Goal: Use online tool/utility

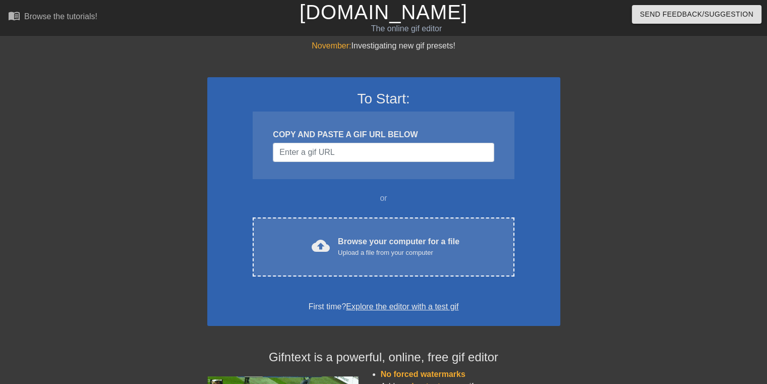
click at [381, 131] on div "COPY AND PASTE A GIF URL BELOW" at bounding box center [383, 135] width 221 height 12
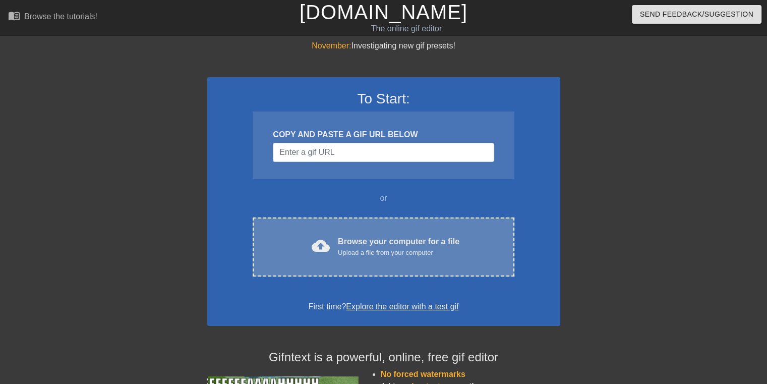
click at [388, 243] on div "Browse your computer for a file Upload a file from your computer" at bounding box center [399, 247] width 122 height 22
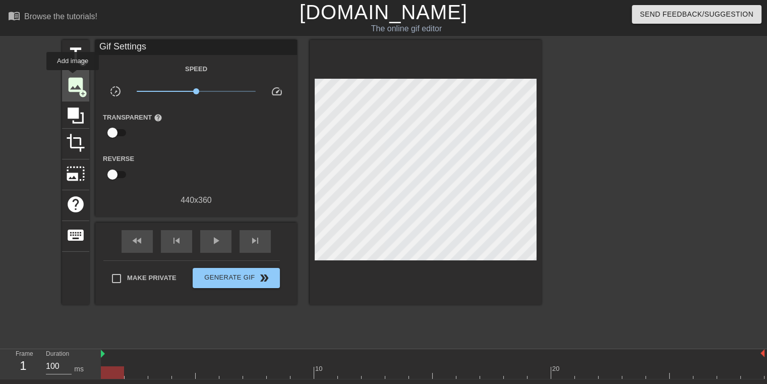
click at [73, 77] on span "image" at bounding box center [75, 84] width 19 height 19
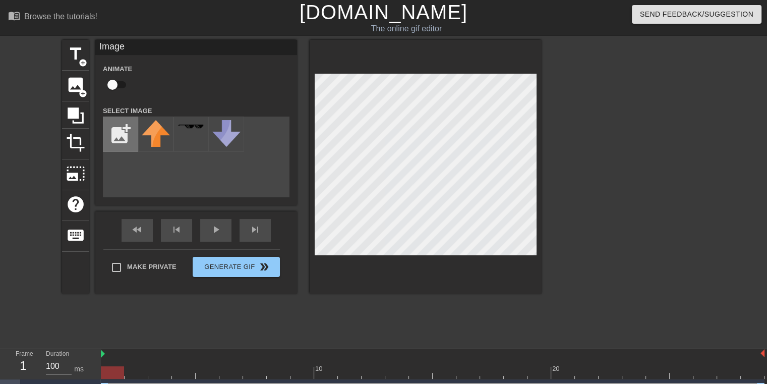
click at [130, 146] on input "file" at bounding box center [120, 134] width 34 height 34
type input "C:\fakepath\stupidguya.png"
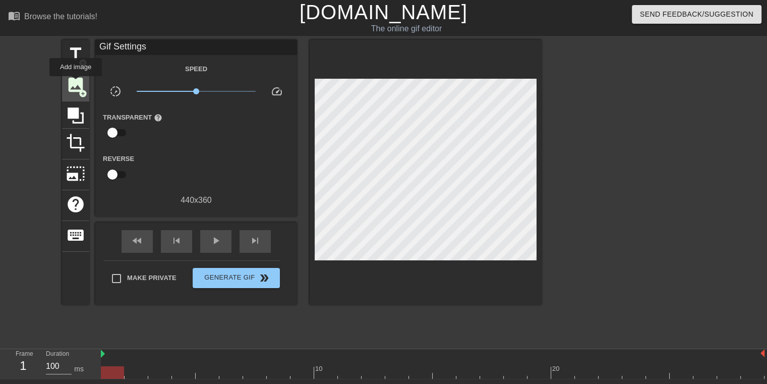
click at [76, 83] on span "image" at bounding box center [75, 84] width 19 height 19
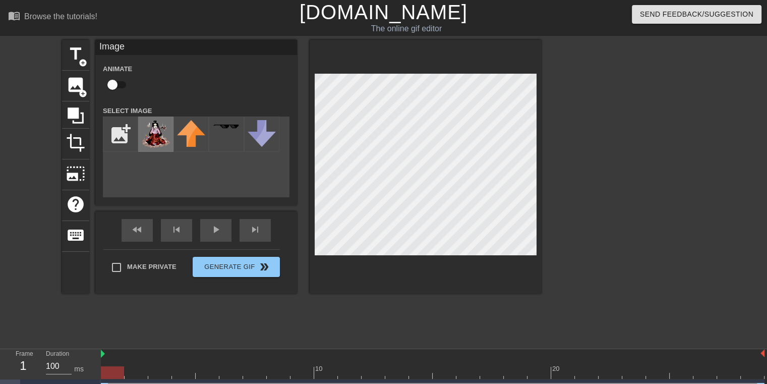
click at [162, 139] on img at bounding box center [156, 134] width 28 height 28
click at [521, 261] on div at bounding box center [426, 167] width 232 height 254
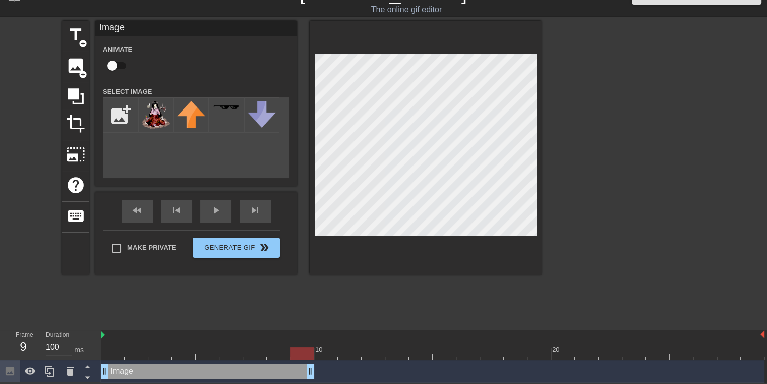
drag, startPoint x: 763, startPoint y: 372, endPoint x: 391, endPoint y: 376, distance: 371.7
click at [391, 376] on div "Image drag_handle drag_handle" at bounding box center [433, 371] width 664 height 15
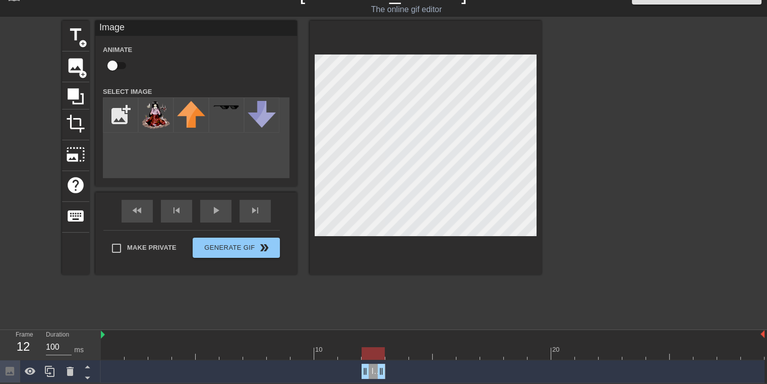
drag, startPoint x: 101, startPoint y: 370, endPoint x: 385, endPoint y: 376, distance: 284.0
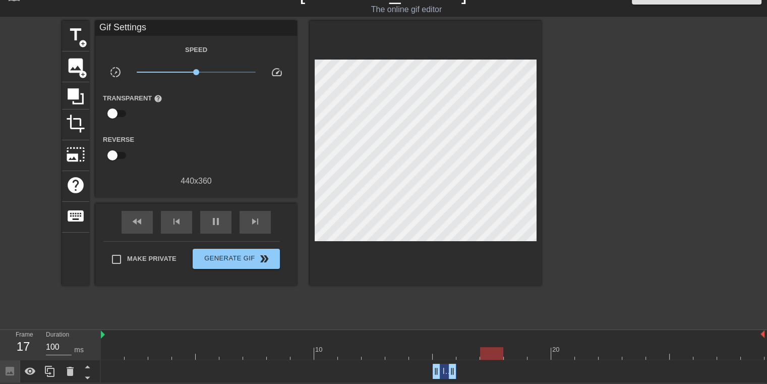
drag, startPoint x: 373, startPoint y: 371, endPoint x: 451, endPoint y: 383, distance: 79.2
click at [451, 383] on html "menu_book Browse the tutorials! [DOMAIN_NAME] The online gif editor Send Feedba…" at bounding box center [383, 182] width 767 height 402
click at [69, 59] on span "image" at bounding box center [75, 65] width 19 height 19
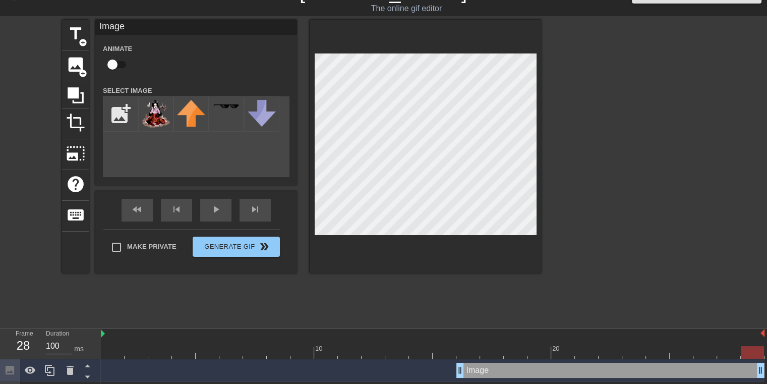
drag, startPoint x: 760, startPoint y: 370, endPoint x: 774, endPoint y: 375, distance: 15.0
click at [767, 375] on html "menu_book Browse the tutorials! [DOMAIN_NAME] The online gif editor Send Feedba…" at bounding box center [383, 192] width 767 height 425
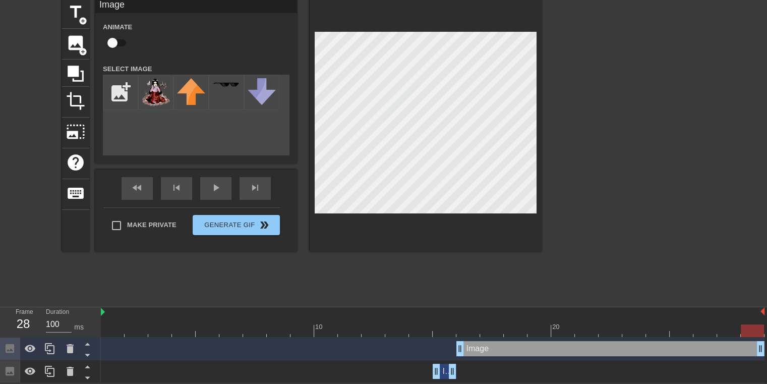
click at [444, 372] on div "Image drag_handle drag_handle" at bounding box center [445, 371] width 24 height 15
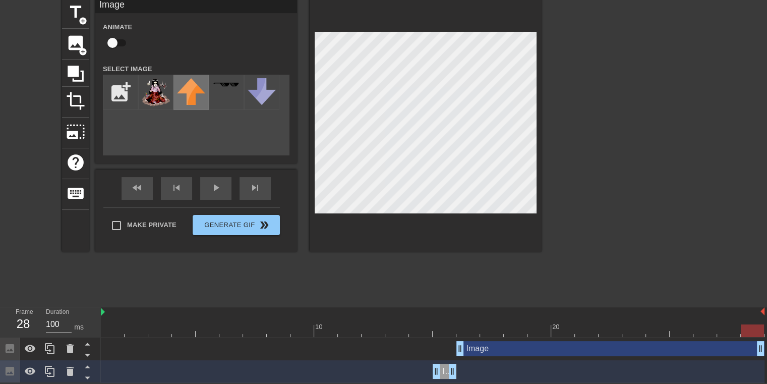
click at [189, 103] on img at bounding box center [191, 91] width 28 height 27
click at [441, 331] on div at bounding box center [433, 330] width 664 height 13
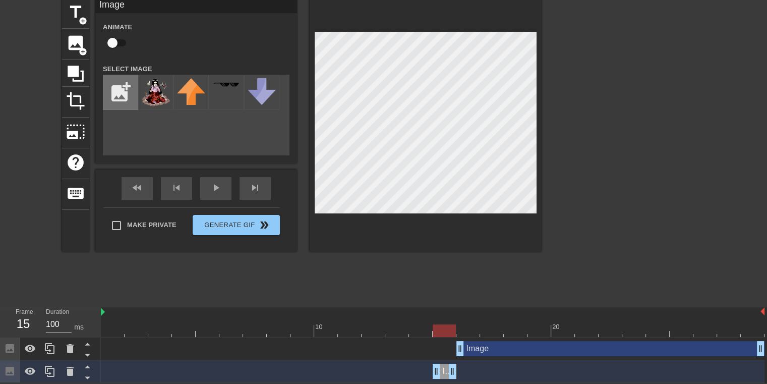
scroll to position [20, 0]
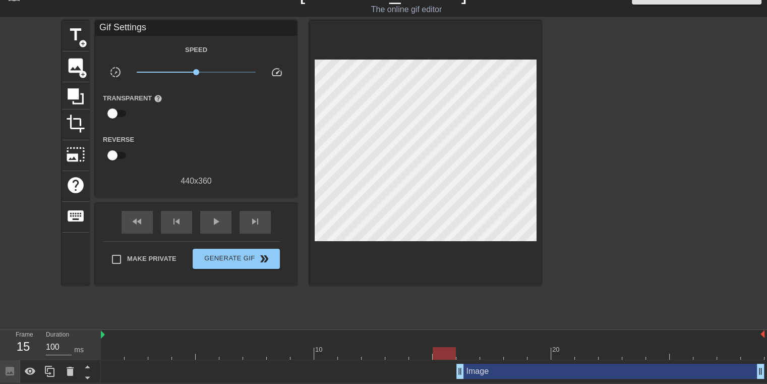
click at [471, 367] on div "Image drag_handle drag_handle" at bounding box center [610, 371] width 308 height 15
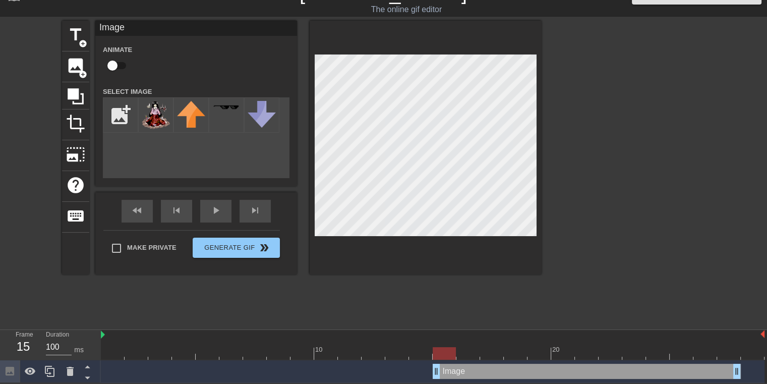
drag, startPoint x: 474, startPoint y: 371, endPoint x: 456, endPoint y: 370, distance: 17.2
click at [456, 370] on div "Image drag_handle drag_handle" at bounding box center [587, 371] width 308 height 15
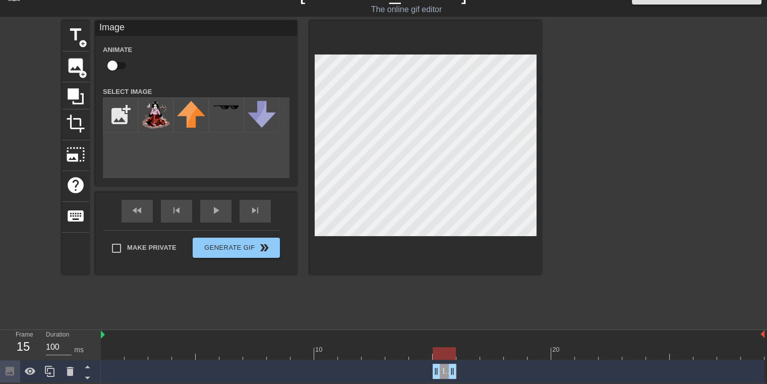
drag, startPoint x: 734, startPoint y: 371, endPoint x: 457, endPoint y: 369, distance: 276.4
click at [457, 369] on div "Image drag_handle drag_handle" at bounding box center [433, 371] width 664 height 15
click at [156, 109] on img at bounding box center [156, 115] width 28 height 28
click at [291, 150] on div "title add_circle image add_circle crop photo_size_select_large help keyboard Im…" at bounding box center [302, 148] width 480 height 254
click at [312, 166] on div at bounding box center [426, 148] width 232 height 254
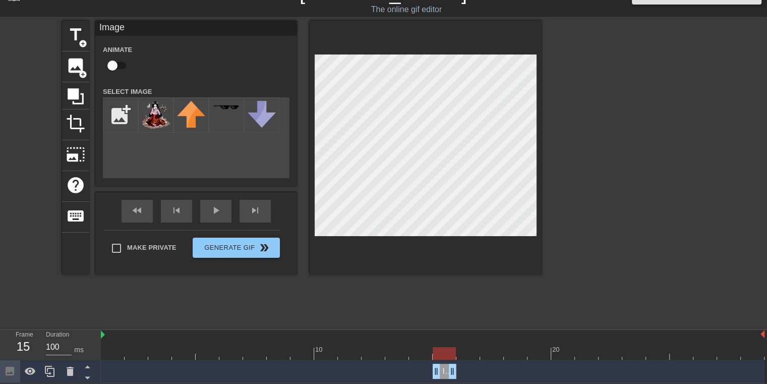
click at [311, 170] on div at bounding box center [426, 148] width 232 height 254
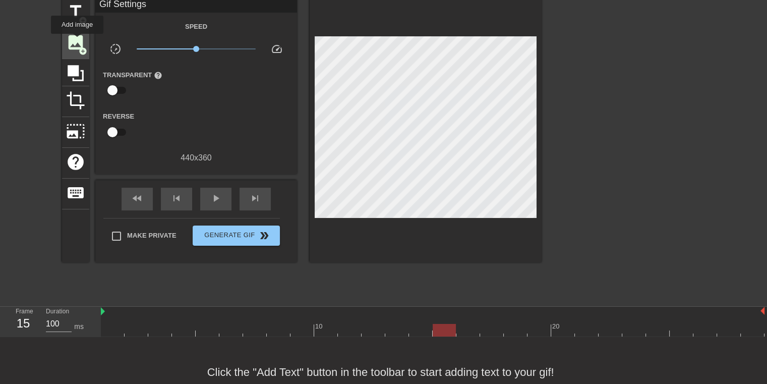
click at [77, 41] on span "image" at bounding box center [75, 42] width 19 height 19
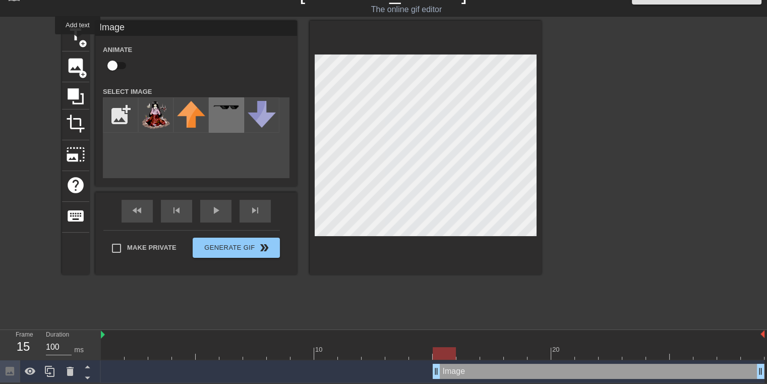
scroll to position [20, 0]
click at [159, 115] on img at bounding box center [156, 115] width 28 height 28
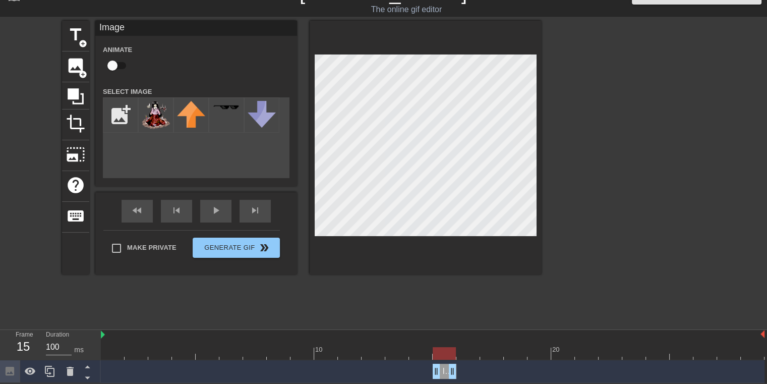
drag, startPoint x: 761, startPoint y: 370, endPoint x: 457, endPoint y: 360, distance: 303.3
click at [457, 360] on div "Image drag_handle drag_handle" at bounding box center [433, 371] width 664 height 23
click at [273, 148] on div "title add_circle image add_circle crop photo_size_select_large help keyboard Im…" at bounding box center [302, 148] width 480 height 254
click at [71, 64] on span "image" at bounding box center [75, 65] width 19 height 19
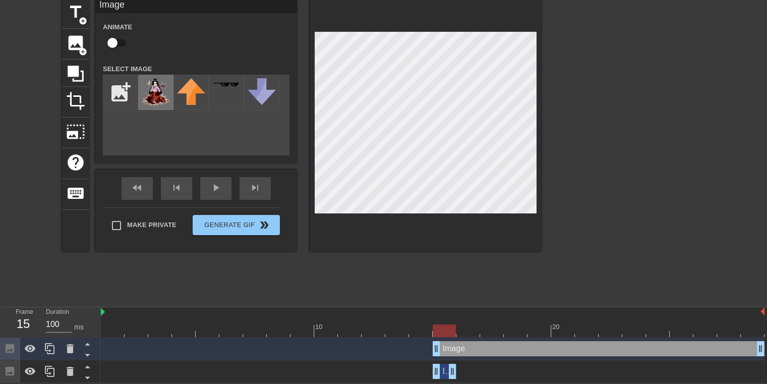
click at [151, 97] on img at bounding box center [156, 92] width 28 height 28
drag, startPoint x: 438, startPoint y: 348, endPoint x: 452, endPoint y: 349, distance: 13.6
click at [452, 349] on div "Image drag_handle drag_handle" at bounding box center [433, 348] width 664 height 15
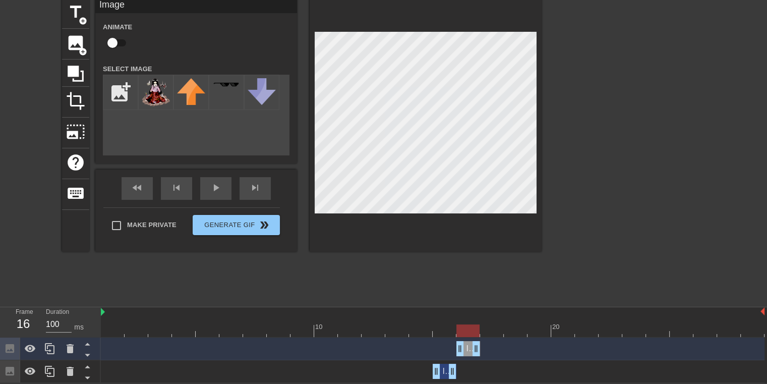
drag, startPoint x: 757, startPoint y: 350, endPoint x: 478, endPoint y: 355, distance: 279.5
click at [119, 89] on input "file" at bounding box center [120, 92] width 34 height 34
click at [166, 93] on img at bounding box center [156, 92] width 28 height 28
click at [79, 41] on span "image" at bounding box center [75, 42] width 19 height 19
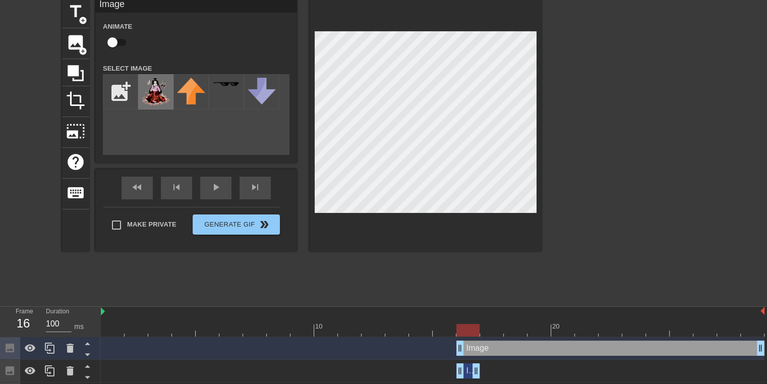
click at [159, 87] on img at bounding box center [156, 92] width 28 height 28
drag, startPoint x: 460, startPoint y: 349, endPoint x: 476, endPoint y: 348, distance: 16.2
click at [476, 348] on div "Image drag_handle drag_handle" at bounding box center [433, 347] width 664 height 15
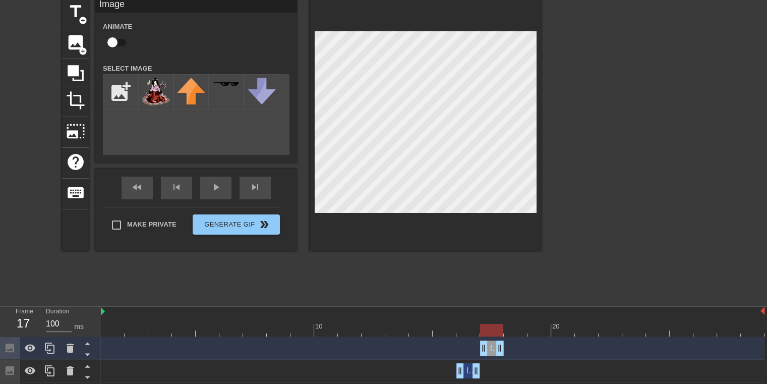
drag, startPoint x: 761, startPoint y: 350, endPoint x: 498, endPoint y: 363, distance: 263.6
click at [498, 363] on div "Image drag_handle drag_handle Image drag_handle drag_handle Image drag_handle d…" at bounding box center [434, 371] width 666 height 68
click at [448, 332] on div at bounding box center [433, 330] width 664 height 13
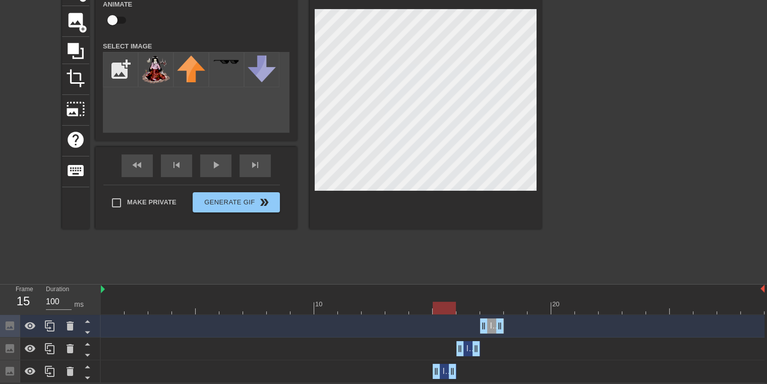
click at [446, 367] on span "Image" at bounding box center [453, 371] width 22 height 9
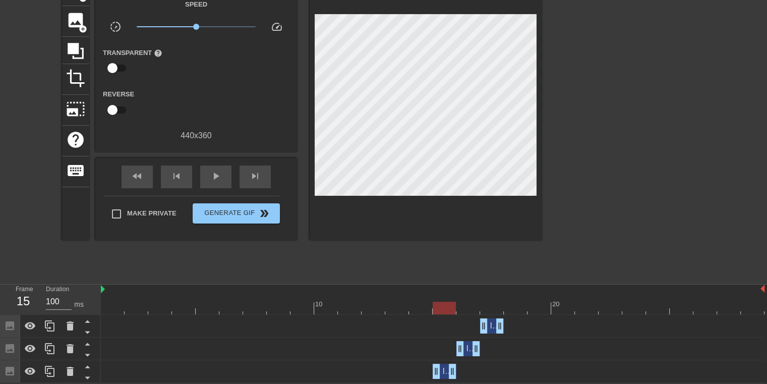
click at [445, 364] on div "Image drag_handle drag_handle" at bounding box center [445, 371] width 24 height 15
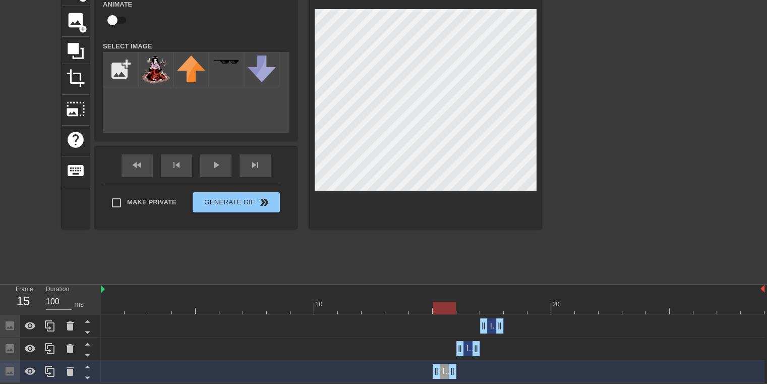
click at [468, 347] on div "Image drag_handle drag_handle" at bounding box center [468, 348] width 24 height 15
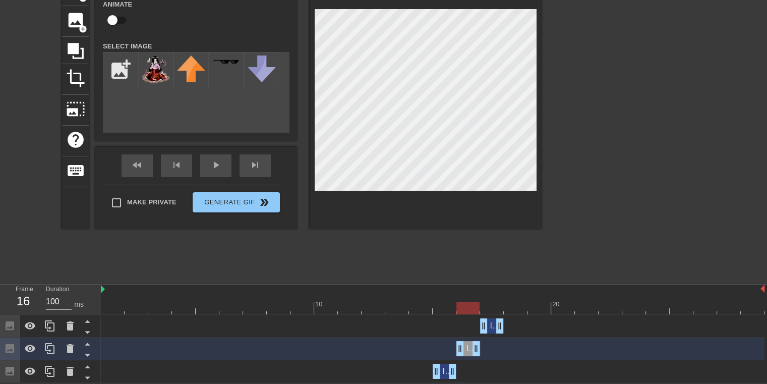
drag, startPoint x: 446, startPoint y: 307, endPoint x: 459, endPoint y: 308, distance: 13.7
click at [459, 308] on div at bounding box center [467, 308] width 23 height 13
click at [307, 125] on div "title add_circle image add_circle crop photo_size_select_large help keyboard Im…" at bounding box center [302, 102] width 480 height 254
click at [490, 326] on div "Image drag_handle drag_handle" at bounding box center [492, 325] width 24 height 15
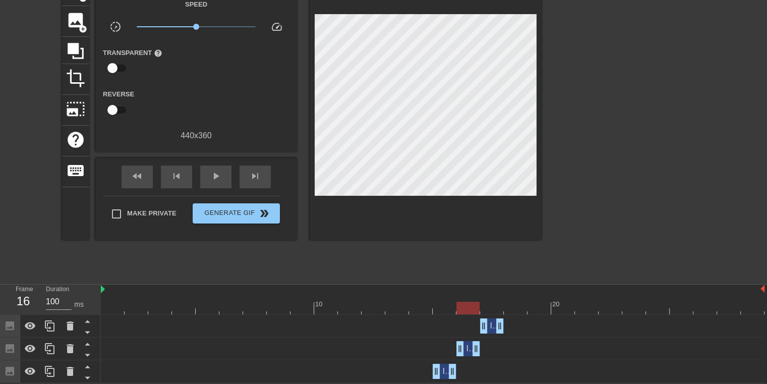
click at [490, 324] on div "Image drag_handle drag_handle" at bounding box center [492, 325] width 24 height 15
drag, startPoint x: 467, startPoint y: 305, endPoint x: 480, endPoint y: 306, distance: 13.7
click at [480, 306] on div at bounding box center [491, 308] width 23 height 13
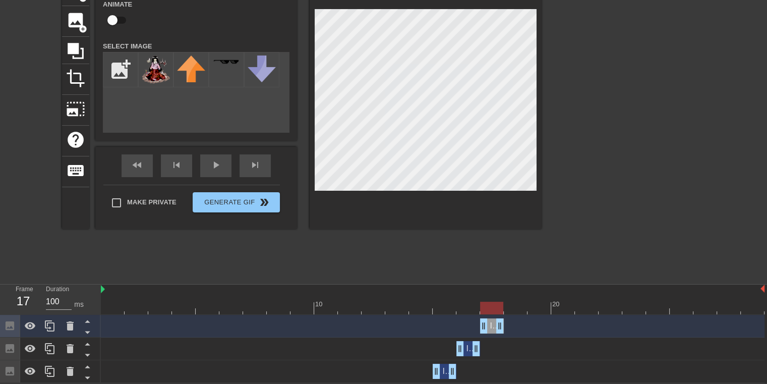
click at [296, 108] on div "title add_circle image add_circle crop photo_size_select_large help keyboard Im…" at bounding box center [302, 102] width 480 height 254
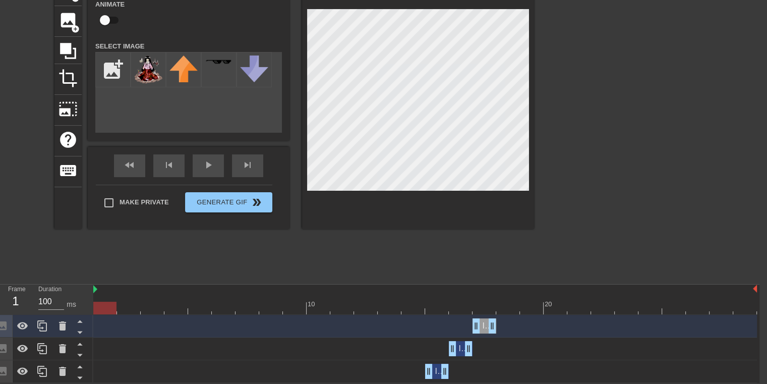
scroll to position [65, 7]
drag, startPoint x: 42, startPoint y: 297, endPoint x: 22, endPoint y: 296, distance: 20.7
click at [22, 296] on div "Frame 1 Duration 100 ms" at bounding box center [46, 298] width 91 height 29
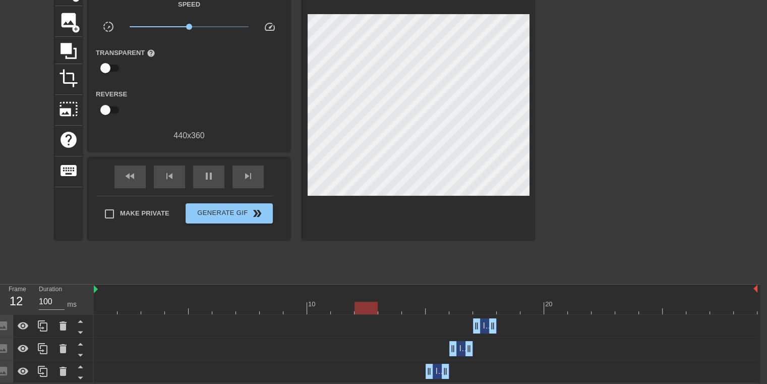
click at [305, 346] on div "Image drag_handle drag_handle" at bounding box center [426, 348] width 664 height 15
drag, startPoint x: 52, startPoint y: 300, endPoint x: 9, endPoint y: 300, distance: 43.9
click at [9, 300] on div "Frame 4 Duration 100 ms" at bounding box center [46, 298] width 91 height 29
click at [119, 309] on div at bounding box center [426, 308] width 664 height 13
click at [51, 297] on input "100" at bounding box center [52, 302] width 26 height 16
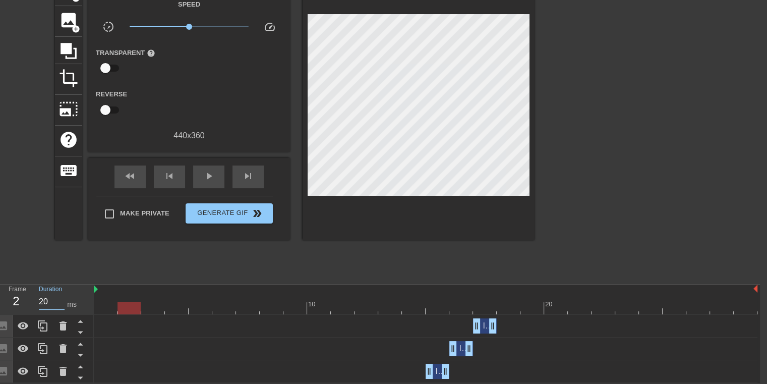
click at [98, 310] on div at bounding box center [426, 308] width 664 height 13
click at [42, 301] on input "20" at bounding box center [52, 302] width 26 height 16
click at [133, 307] on div at bounding box center [426, 308] width 664 height 13
click at [43, 297] on input "20" at bounding box center [52, 302] width 26 height 16
click at [147, 309] on div at bounding box center [426, 308] width 664 height 13
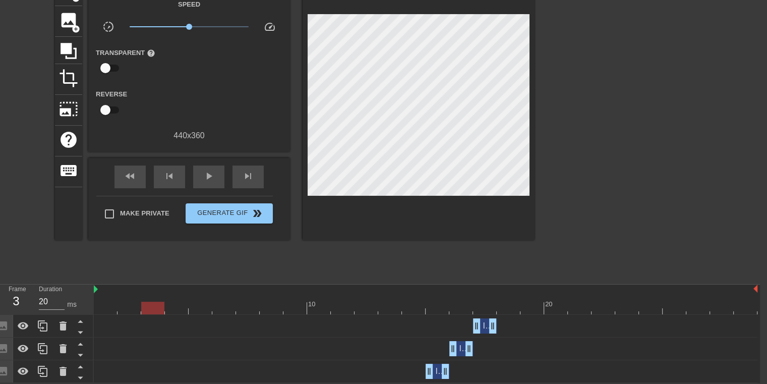
click at [169, 303] on div at bounding box center [426, 308] width 664 height 13
drag, startPoint x: 145, startPoint y: 304, endPoint x: 81, endPoint y: 297, distance: 64.4
click at [145, 304] on div at bounding box center [426, 308] width 664 height 13
click at [54, 297] on input "100" at bounding box center [52, 302] width 26 height 16
click at [173, 309] on div at bounding box center [426, 308] width 664 height 13
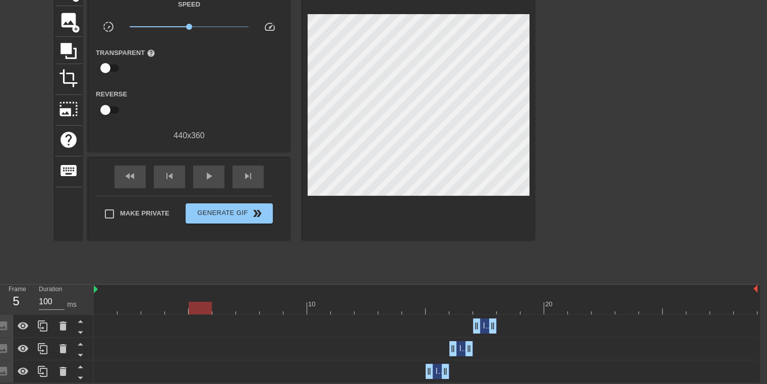
click at [204, 309] on div at bounding box center [426, 308] width 664 height 13
click at [54, 303] on input "10" at bounding box center [52, 302] width 26 height 16
drag, startPoint x: 219, startPoint y: 304, endPoint x: 211, endPoint y: 302, distance: 8.7
click at [218, 303] on div at bounding box center [426, 308] width 664 height 13
click at [51, 299] on input "100" at bounding box center [52, 302] width 26 height 16
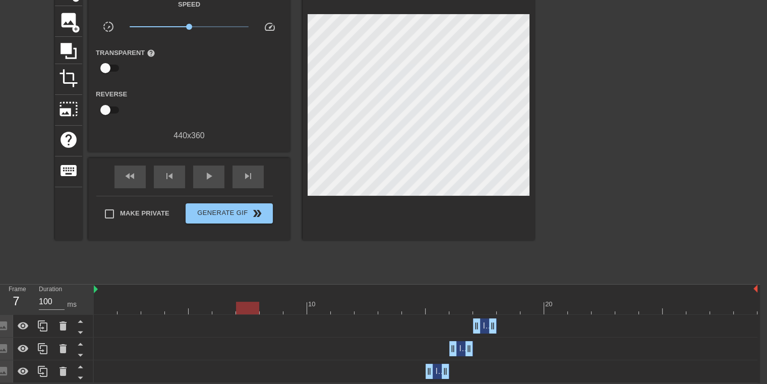
drag, startPoint x: 240, startPoint y: 302, endPoint x: 172, endPoint y: 300, distance: 68.1
click at [240, 302] on div at bounding box center [426, 308] width 664 height 13
click at [50, 299] on input "100" at bounding box center [52, 302] width 26 height 16
drag, startPoint x: 268, startPoint y: 301, endPoint x: 244, endPoint y: 301, distance: 24.2
click at [268, 302] on div at bounding box center [426, 308] width 664 height 13
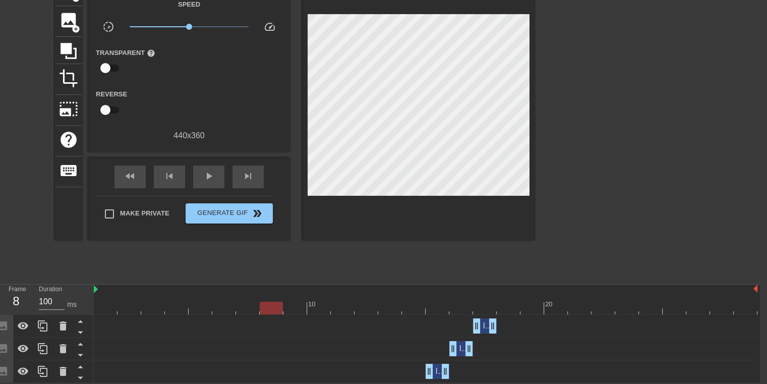
drag, startPoint x: 49, startPoint y: 299, endPoint x: 67, endPoint y: 302, distance: 18.0
click at [49, 299] on input "100" at bounding box center [52, 302] width 26 height 16
drag, startPoint x: 299, startPoint y: 306, endPoint x: 186, endPoint y: 306, distance: 112.5
click at [298, 306] on div at bounding box center [426, 308] width 664 height 13
click at [53, 304] on input "100" at bounding box center [52, 302] width 26 height 16
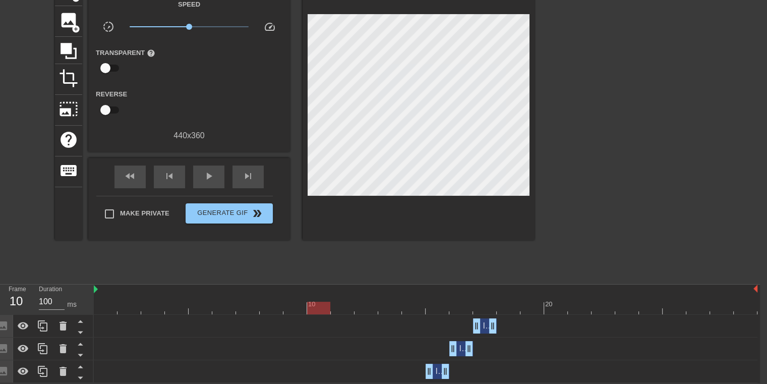
drag, startPoint x: 320, startPoint y: 307, endPoint x: 309, endPoint y: 305, distance: 11.4
click at [319, 307] on div at bounding box center [426, 308] width 664 height 13
click at [53, 302] on input "100" at bounding box center [52, 302] width 26 height 16
drag, startPoint x: 335, startPoint y: 306, endPoint x: 327, endPoint y: 304, distance: 8.3
click at [335, 306] on div at bounding box center [426, 308] width 664 height 13
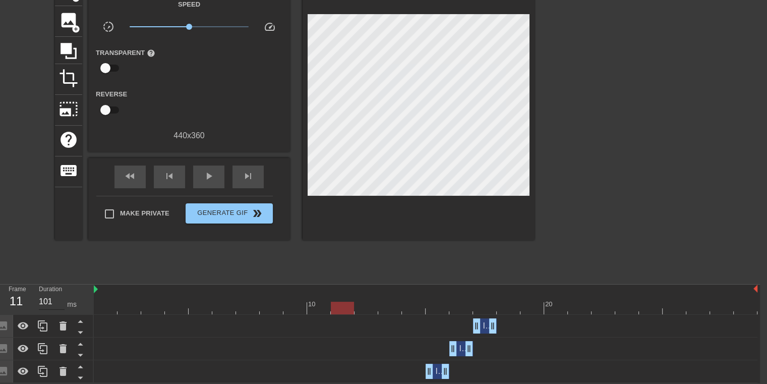
click at [57, 298] on input "101" at bounding box center [52, 302] width 26 height 16
drag, startPoint x: 365, startPoint y: 307, endPoint x: 358, endPoint y: 307, distance: 7.6
click at [365, 307] on div at bounding box center [426, 308] width 664 height 13
click at [57, 302] on input "99" at bounding box center [52, 302] width 26 height 16
click at [383, 304] on div at bounding box center [426, 308] width 664 height 13
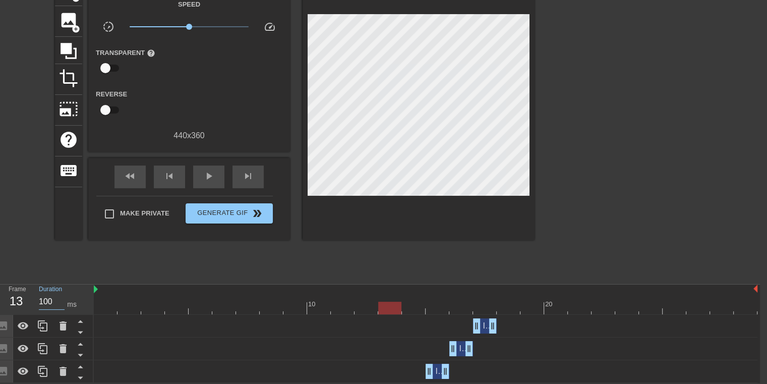
click at [51, 299] on input "100" at bounding box center [52, 302] width 26 height 16
drag, startPoint x: 413, startPoint y: 302, endPoint x: 254, endPoint y: 303, distance: 158.9
click at [408, 304] on div at bounding box center [426, 308] width 664 height 13
click at [52, 297] on input "10" at bounding box center [52, 302] width 26 height 16
click at [431, 305] on div at bounding box center [426, 308] width 664 height 13
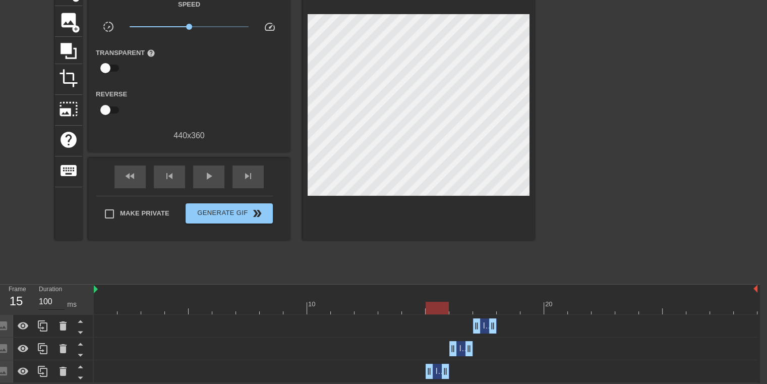
click at [49, 303] on input "100" at bounding box center [52, 302] width 26 height 16
drag, startPoint x: 452, startPoint y: 306, endPoint x: 193, endPoint y: 302, distance: 258.8
click at [445, 308] on div at bounding box center [426, 308] width 664 height 13
click at [407, 305] on div at bounding box center [426, 308] width 664 height 13
click at [433, 307] on div at bounding box center [426, 308] width 664 height 13
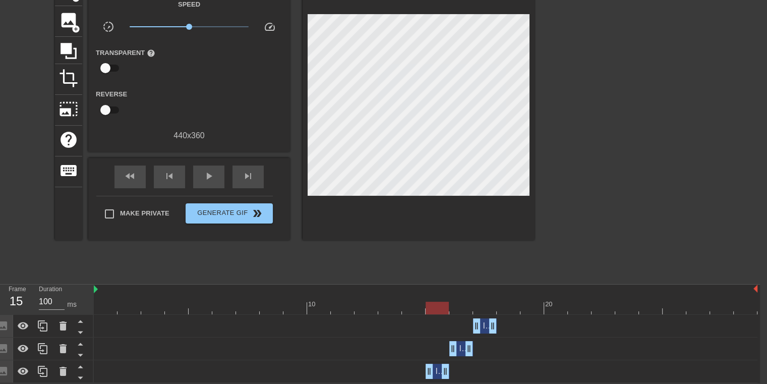
click at [458, 305] on div at bounding box center [426, 308] width 664 height 13
click at [433, 305] on div at bounding box center [426, 308] width 664 height 13
click at [52, 301] on input "10" at bounding box center [52, 302] width 26 height 16
click at [457, 304] on div at bounding box center [426, 308] width 664 height 13
click at [50, 298] on input "10" at bounding box center [52, 302] width 26 height 16
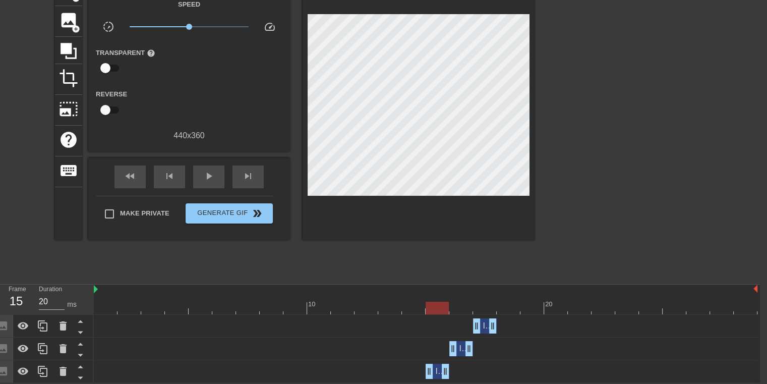
click at [442, 306] on div at bounding box center [426, 308] width 664 height 13
click at [462, 306] on div at bounding box center [426, 308] width 664 height 13
click at [486, 306] on div at bounding box center [426, 308] width 664 height 13
click at [57, 302] on input "99" at bounding box center [52, 302] width 26 height 16
click at [500, 308] on div at bounding box center [426, 308] width 664 height 13
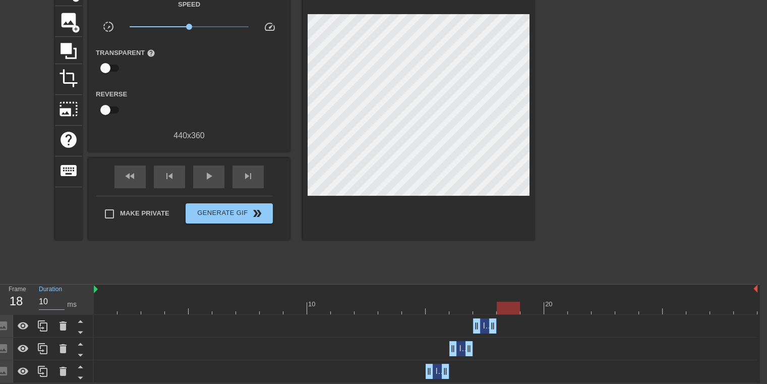
click at [50, 303] on input "10" at bounding box center [52, 302] width 26 height 16
click at [534, 305] on div at bounding box center [426, 308] width 664 height 13
click at [50, 301] on input "10" at bounding box center [52, 302] width 26 height 16
drag, startPoint x: 562, startPoint y: 309, endPoint x: 548, endPoint y: 306, distance: 15.0
click at [562, 308] on div at bounding box center [426, 308] width 664 height 13
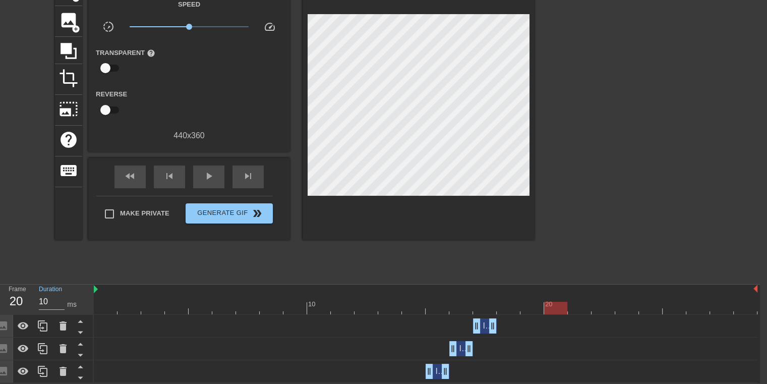
click at [52, 303] on input "10" at bounding box center [52, 302] width 26 height 16
click at [573, 305] on div at bounding box center [426, 308] width 664 height 13
click at [52, 298] on input "10" at bounding box center [52, 302] width 26 height 16
click at [597, 305] on div at bounding box center [426, 308] width 664 height 13
click at [47, 305] on input "100" at bounding box center [52, 302] width 26 height 16
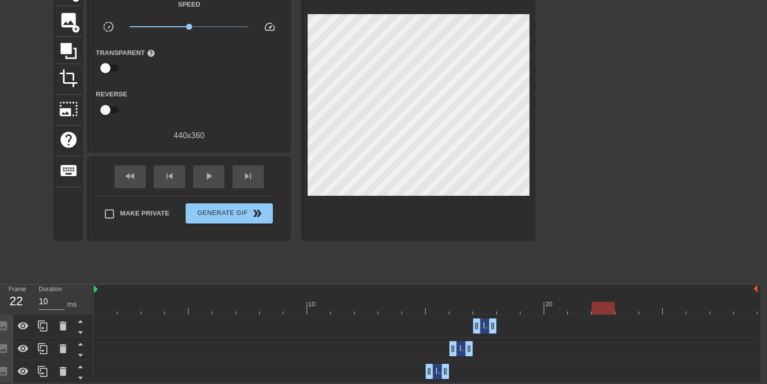
click at [627, 315] on div "Image drag_handle drag_handle" at bounding box center [426, 326] width 664 height 23
click at [624, 311] on div at bounding box center [426, 308] width 664 height 13
click at [55, 296] on input "100" at bounding box center [52, 302] width 26 height 16
drag, startPoint x: 650, startPoint y: 311, endPoint x: 307, endPoint y: 312, distance: 343.0
click at [648, 311] on div at bounding box center [426, 308] width 664 height 13
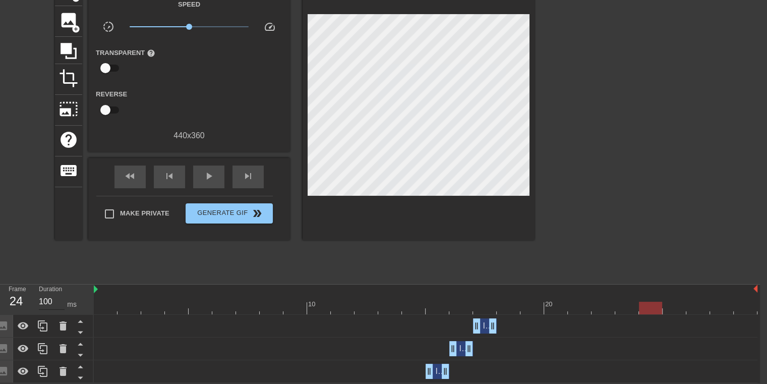
click at [51, 300] on input "100" at bounding box center [52, 302] width 26 height 16
click at [678, 315] on div "Image drag_handle drag_handle" at bounding box center [426, 326] width 664 height 23
click at [673, 307] on div at bounding box center [426, 308] width 664 height 13
click at [50, 304] on input "100" at bounding box center [52, 302] width 26 height 16
click at [701, 305] on div at bounding box center [426, 308] width 664 height 13
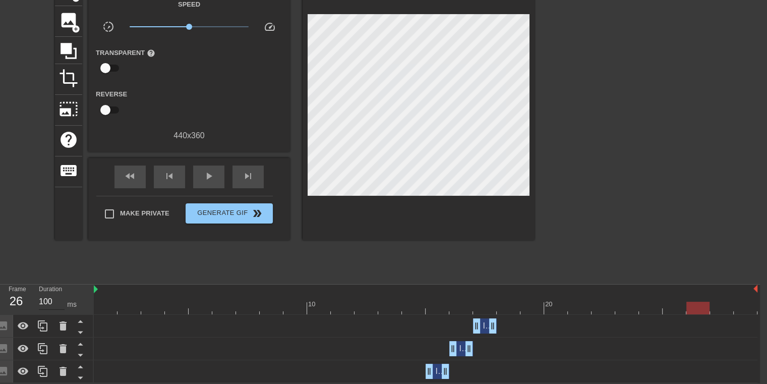
click at [54, 297] on input "100" at bounding box center [52, 302] width 26 height 16
click at [723, 306] on div at bounding box center [426, 308] width 664 height 13
click at [55, 299] on input "100" at bounding box center [52, 302] width 26 height 16
click at [760, 306] on div "10 20 Image drag_handle drag_handle Image drag_handle drag_handle Image drag_ha…" at bounding box center [427, 333] width 666 height 98
click at [739, 306] on div at bounding box center [426, 308] width 664 height 13
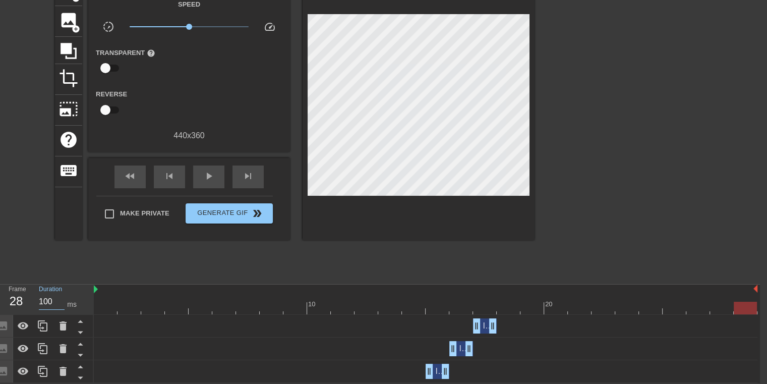
click at [49, 296] on input "100" at bounding box center [52, 302] width 26 height 16
type input "20"
click at [203, 176] on span "play_arrow" at bounding box center [209, 176] width 12 height 12
click at [204, 176] on span "pause" at bounding box center [209, 176] width 12 height 12
click at [438, 369] on span "Image" at bounding box center [446, 371] width 22 height 9
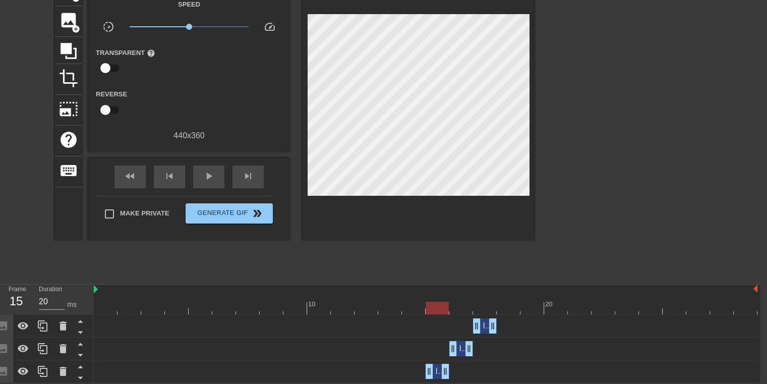
click at [462, 346] on span "Image" at bounding box center [470, 348] width 22 height 9
click at [452, 306] on div at bounding box center [426, 308] width 664 height 13
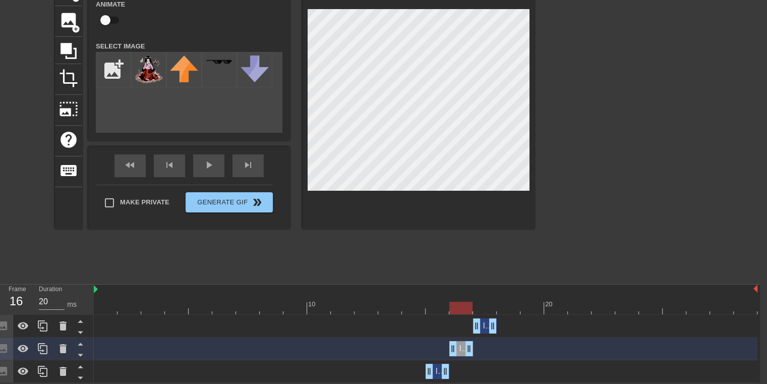
click at [483, 324] on div "Image drag_handle drag_handle" at bounding box center [485, 325] width 24 height 15
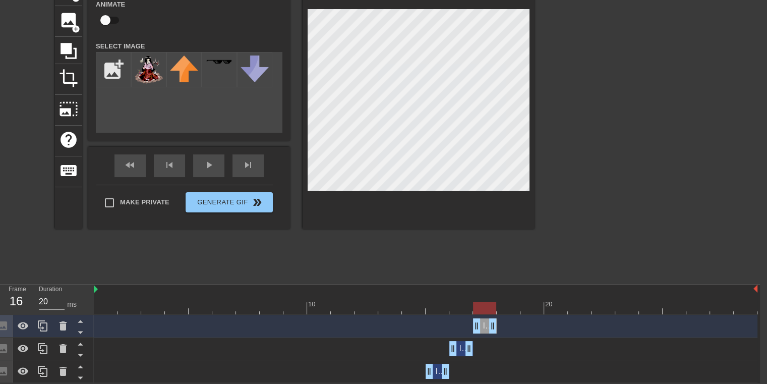
drag, startPoint x: 460, startPoint y: 305, endPoint x: 474, endPoint y: 305, distance: 13.6
click at [474, 305] on div at bounding box center [484, 308] width 23 height 13
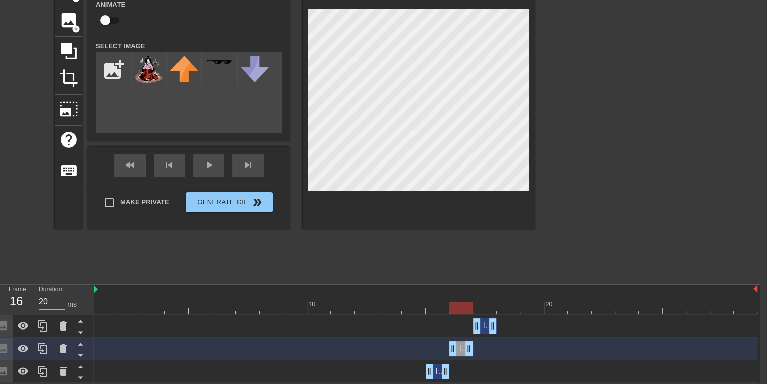
click at [482, 324] on div "Image drag_handle drag_handle" at bounding box center [485, 325] width 24 height 15
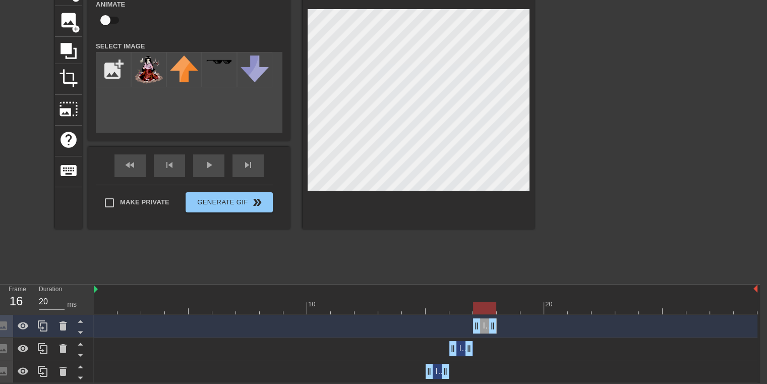
drag, startPoint x: 455, startPoint y: 301, endPoint x: 472, endPoint y: 303, distance: 17.3
click at [472, 303] on div at bounding box center [426, 308] width 664 height 13
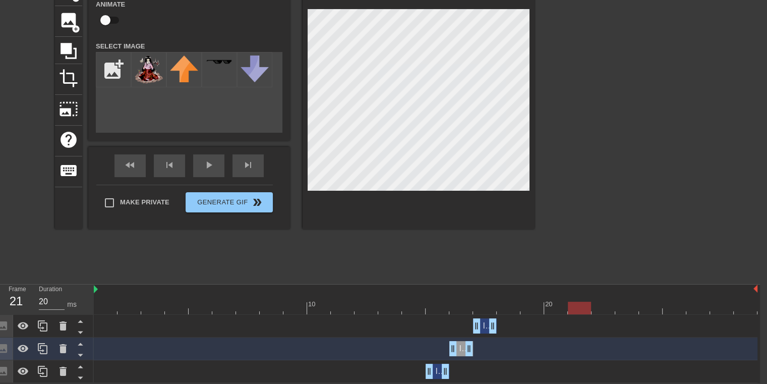
click at [510, 306] on div at bounding box center [426, 308] width 664 height 13
click at [115, 75] on input "file" at bounding box center [113, 69] width 34 height 34
click at [510, 307] on div at bounding box center [508, 308] width 23 height 13
click at [150, 61] on img at bounding box center [149, 69] width 28 height 28
click at [461, 350] on span "Image" at bounding box center [470, 348] width 22 height 9
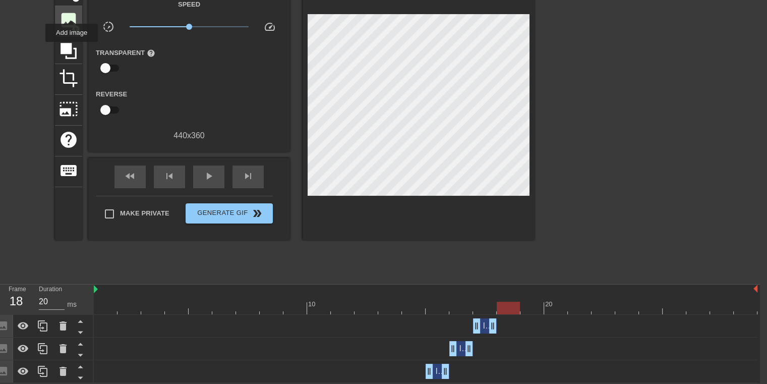
click at [72, 11] on span "image" at bounding box center [68, 20] width 19 height 19
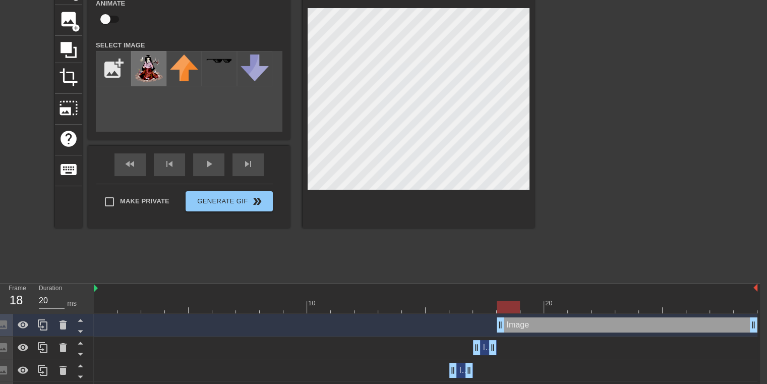
click at [149, 76] on img at bounding box center [149, 68] width 28 height 28
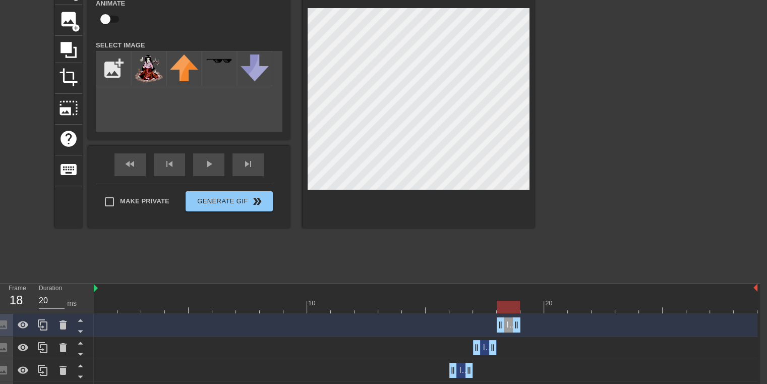
drag, startPoint x: 753, startPoint y: 322, endPoint x: 523, endPoint y: 334, distance: 230.3
click at [523, 334] on div "Image drag_handle drag_handle" at bounding box center [426, 325] width 664 height 23
click at [535, 307] on div at bounding box center [426, 307] width 664 height 13
click at [65, 15] on span "image" at bounding box center [68, 19] width 19 height 19
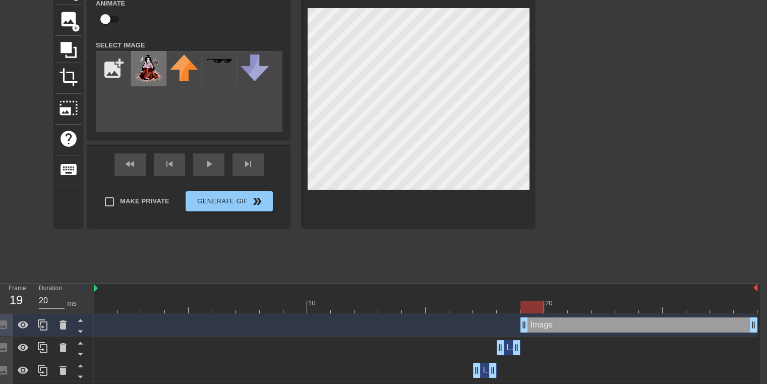
click at [143, 78] on img at bounding box center [149, 68] width 28 height 28
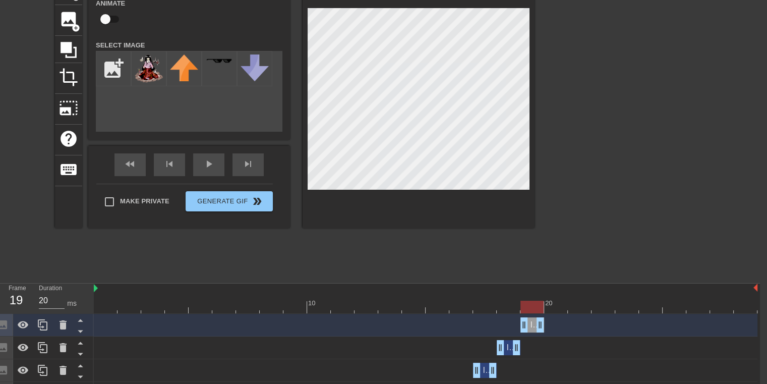
drag, startPoint x: 754, startPoint y: 325, endPoint x: 549, endPoint y: 321, distance: 204.8
click at [549, 321] on div "Image drag_handle drag_handle" at bounding box center [426, 324] width 664 height 15
click at [114, 73] on input "file" at bounding box center [113, 68] width 34 height 34
click at [555, 303] on div at bounding box center [426, 307] width 664 height 13
click at [146, 73] on img at bounding box center [149, 68] width 28 height 28
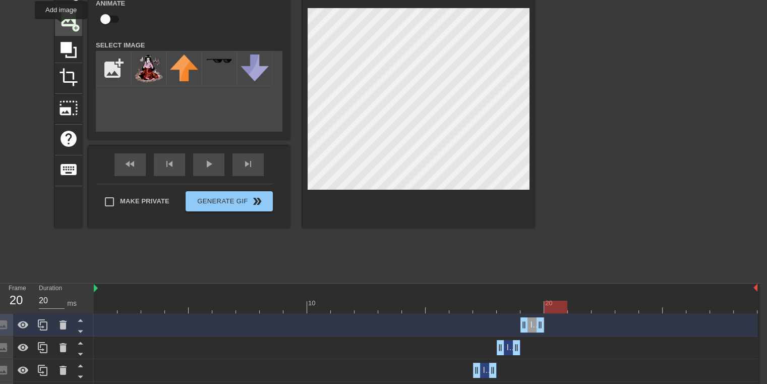
click at [61, 26] on span "image" at bounding box center [68, 19] width 19 height 19
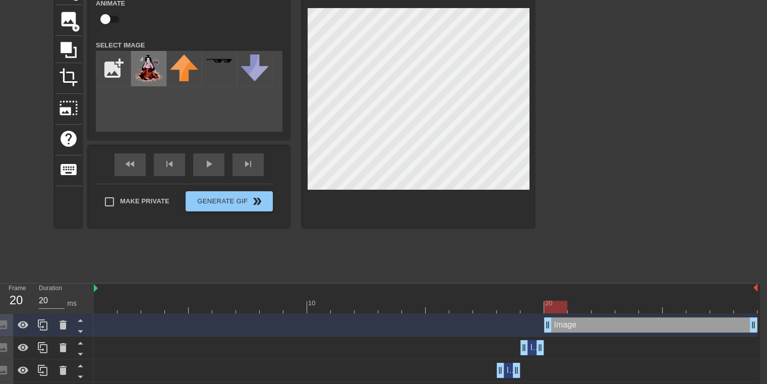
click at [155, 75] on img at bounding box center [149, 68] width 28 height 28
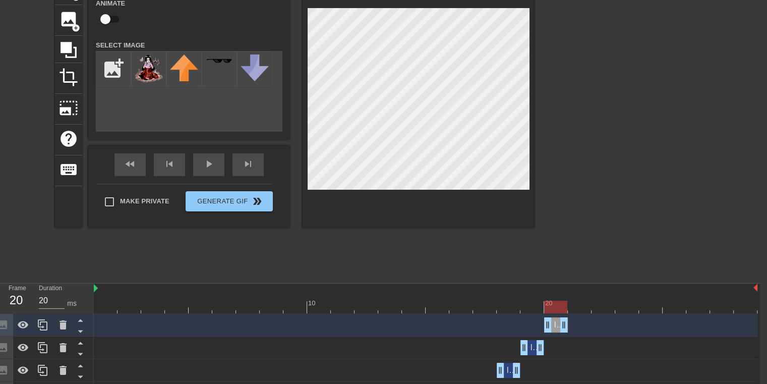
drag, startPoint x: 750, startPoint y: 326, endPoint x: 561, endPoint y: 328, distance: 189.1
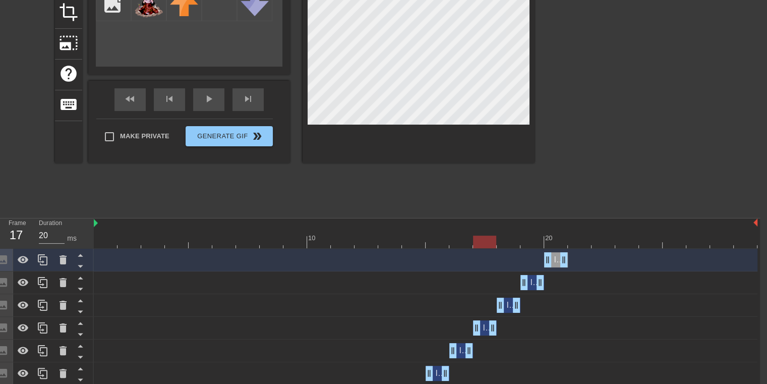
scroll to position [133, 7]
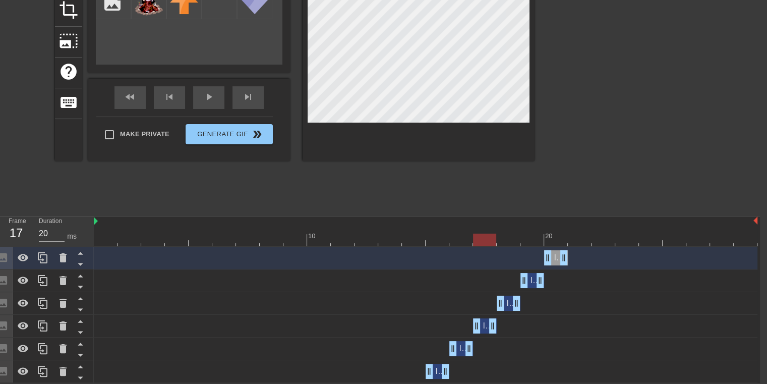
click at [436, 371] on div "Image drag_handle drag_handle" at bounding box center [438, 371] width 24 height 15
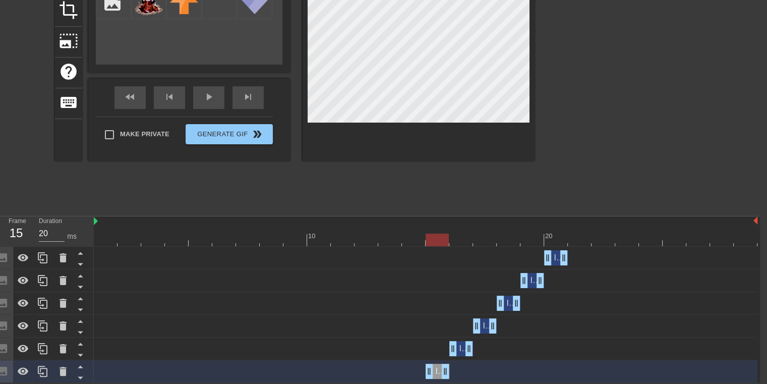
drag, startPoint x: 486, startPoint y: 238, endPoint x: 434, endPoint y: 237, distance: 52.0
click at [434, 237] on div at bounding box center [437, 240] width 23 height 13
click at [462, 349] on span "Image" at bounding box center [470, 348] width 22 height 9
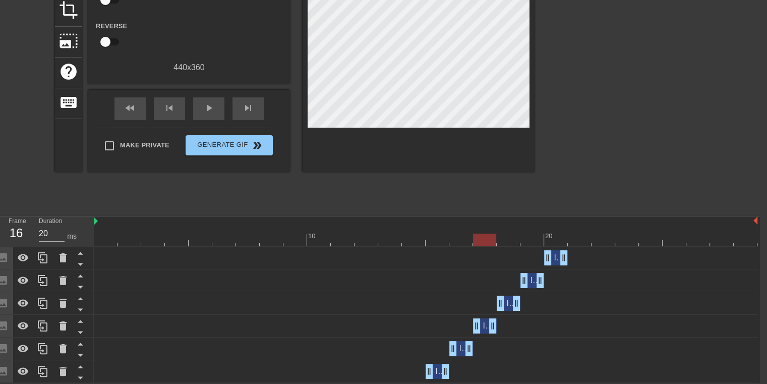
drag, startPoint x: 441, startPoint y: 239, endPoint x: 453, endPoint y: 239, distance: 12.1
click at [453, 239] on div at bounding box center [426, 240] width 664 height 13
click at [463, 352] on span "Image" at bounding box center [470, 348] width 22 height 9
click at [486, 325] on span "Image" at bounding box center [494, 325] width 22 height 9
drag, startPoint x: 461, startPoint y: 234, endPoint x: 469, endPoint y: 236, distance: 7.3
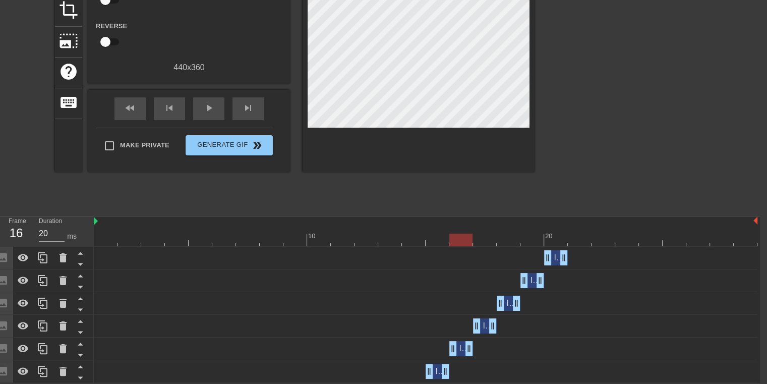
click at [469, 236] on div at bounding box center [460, 240] width 23 height 13
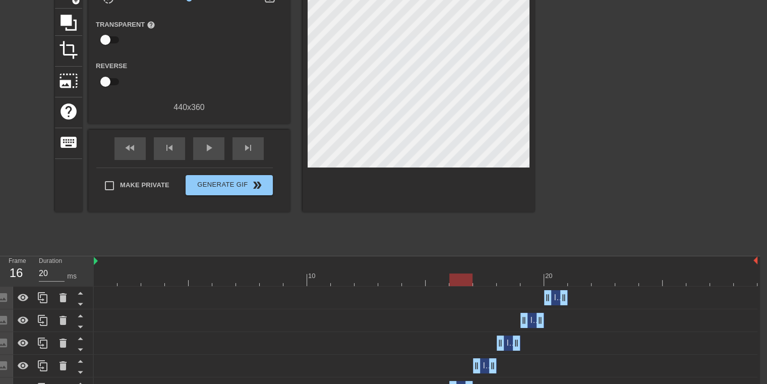
scroll to position [92, 7]
drag, startPoint x: 458, startPoint y: 281, endPoint x: 403, endPoint y: 281, distance: 54.5
click at [403, 281] on div at bounding box center [413, 280] width 23 height 13
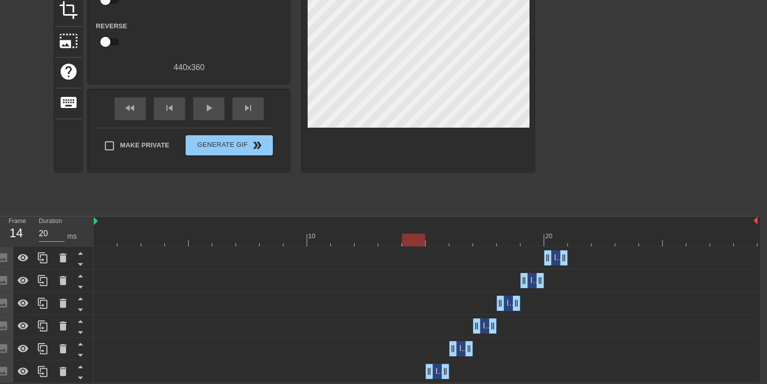
click at [574, 179] on div at bounding box center [622, 58] width 151 height 303
click at [436, 374] on div "Image drag_handle drag_handle" at bounding box center [438, 371] width 24 height 15
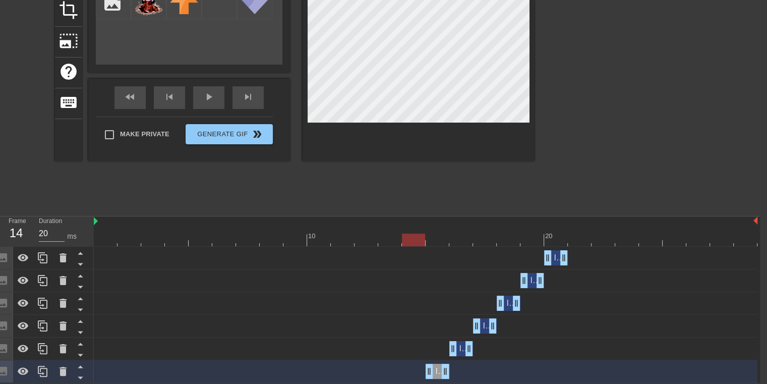
click at [466, 186] on div "title add_circle image add_circle crop photo_size_select_large help keyboard Im…" at bounding box center [295, 58] width 480 height 303
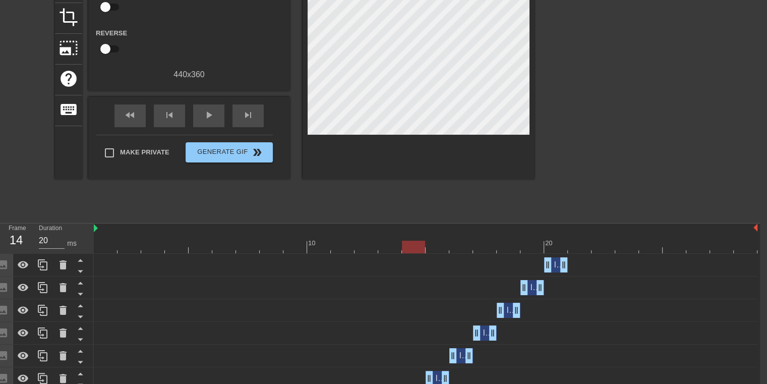
scroll to position [125, 7]
drag, startPoint x: 418, startPoint y: 249, endPoint x: 429, endPoint y: 249, distance: 11.1
click at [429, 249] on div at bounding box center [437, 247] width 23 height 13
click at [460, 247] on div at bounding box center [426, 247] width 664 height 13
click at [483, 248] on div at bounding box center [426, 247] width 664 height 13
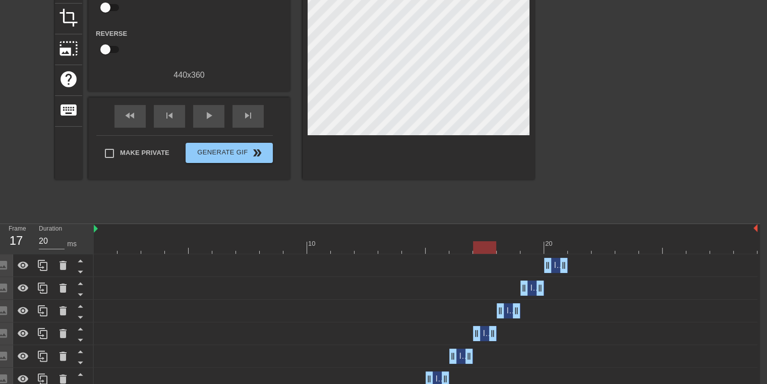
click at [508, 247] on div at bounding box center [426, 247] width 664 height 13
click at [531, 246] on div at bounding box center [426, 247] width 664 height 13
click at [557, 245] on div at bounding box center [426, 247] width 664 height 13
click at [535, 248] on div at bounding box center [426, 247] width 664 height 13
click at [507, 248] on div at bounding box center [426, 247] width 664 height 13
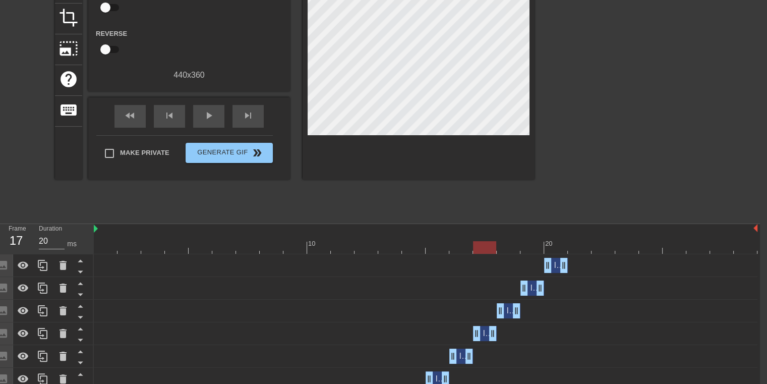
click at [485, 247] on div at bounding box center [426, 247] width 664 height 13
click at [462, 248] on div at bounding box center [426, 247] width 664 height 13
click at [442, 248] on div at bounding box center [426, 247] width 664 height 13
click at [460, 248] on div at bounding box center [426, 247] width 664 height 13
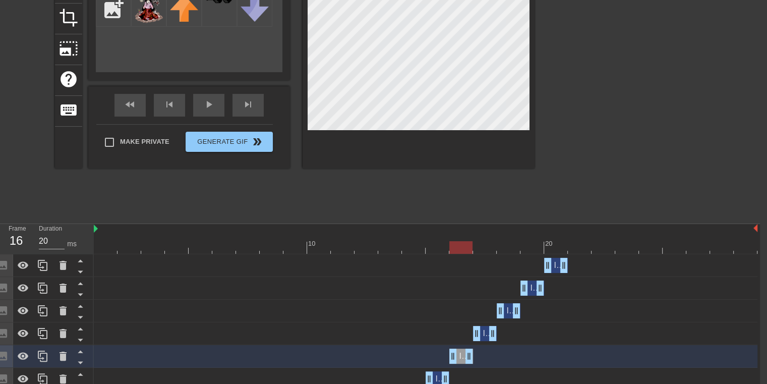
click at [482, 246] on div at bounding box center [426, 247] width 664 height 13
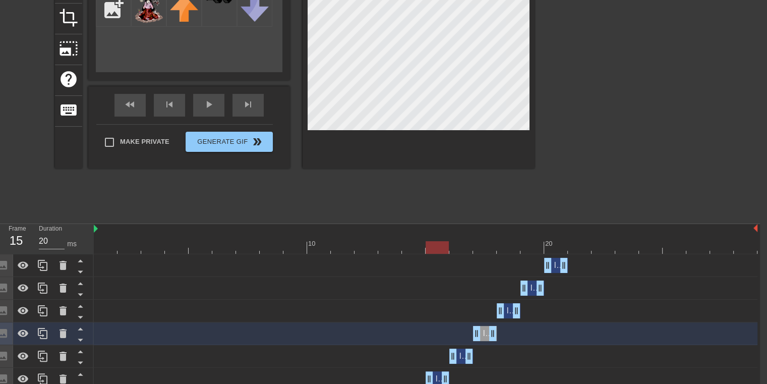
click at [549, 190] on div at bounding box center [622, 66] width 151 height 303
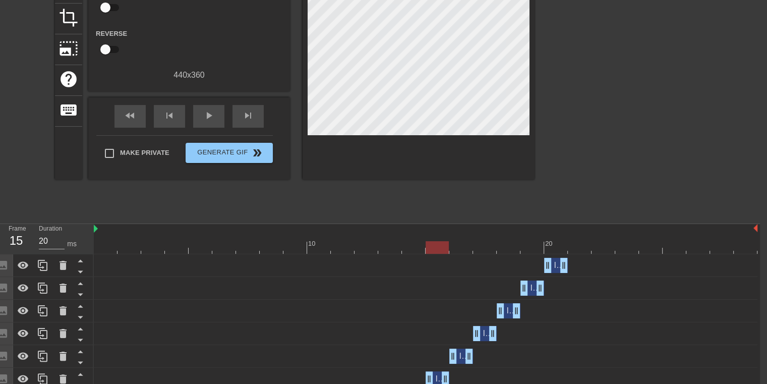
click at [436, 376] on div "Image drag_handle drag_handle" at bounding box center [438, 378] width 24 height 15
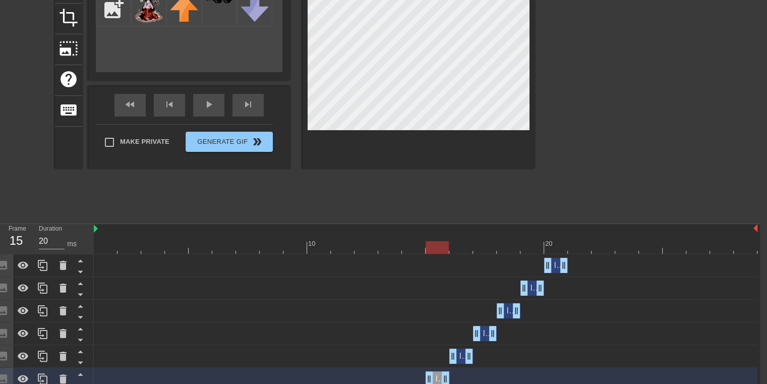
click at [456, 209] on div "title add_circle image add_circle crop photo_size_select_large help keyboard Im…" at bounding box center [295, 66] width 480 height 303
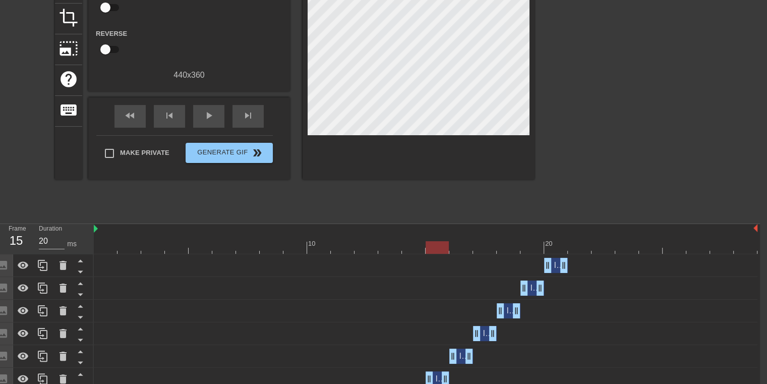
click at [438, 251] on div at bounding box center [437, 247] width 23 height 13
click at [465, 249] on div at bounding box center [426, 247] width 664 height 13
click at [485, 249] on div at bounding box center [426, 247] width 664 height 13
click at [506, 248] on div at bounding box center [426, 247] width 664 height 13
click at [490, 246] on div at bounding box center [426, 247] width 664 height 13
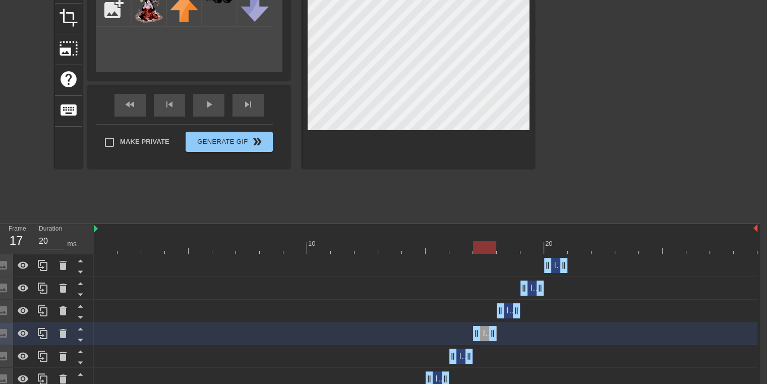
click at [497, 176] on div "title add_circle image add_circle crop photo_size_select_large help keyboard Im…" at bounding box center [295, 66] width 480 height 303
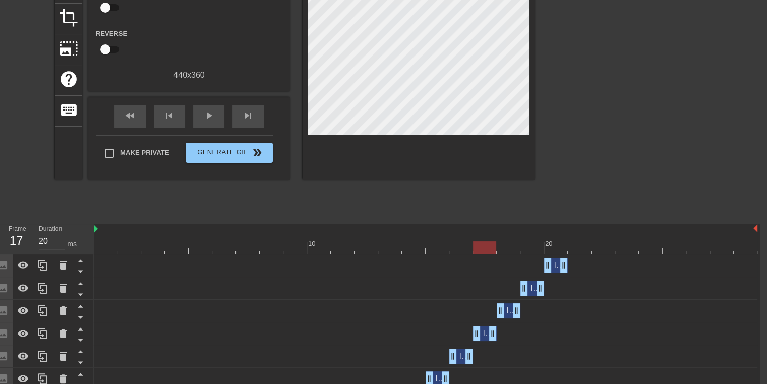
click at [432, 247] on div at bounding box center [426, 247] width 664 height 13
click at [471, 242] on div at bounding box center [426, 247] width 664 height 13
click at [485, 247] on div at bounding box center [426, 247] width 664 height 13
click at [501, 247] on div at bounding box center [426, 247] width 664 height 13
click at [528, 250] on div at bounding box center [426, 247] width 664 height 13
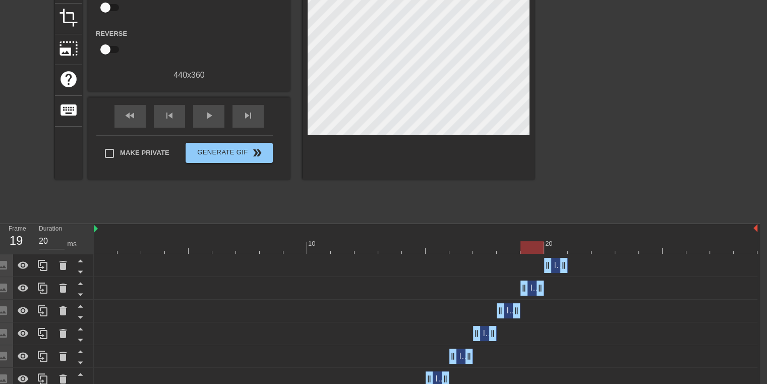
click at [554, 250] on div at bounding box center [426, 247] width 664 height 13
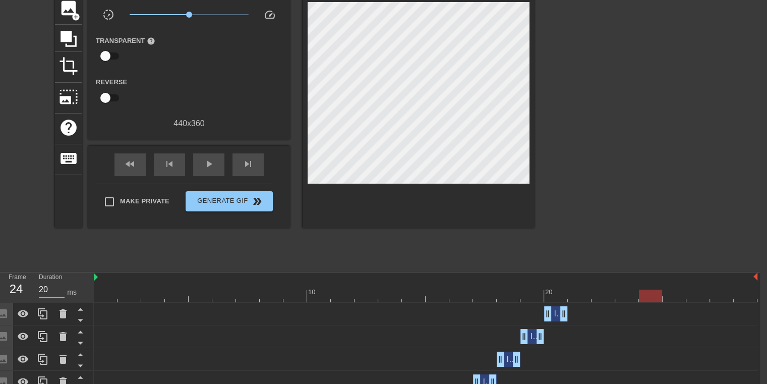
scroll to position [77, 7]
click at [65, 15] on span "image" at bounding box center [68, 7] width 19 height 19
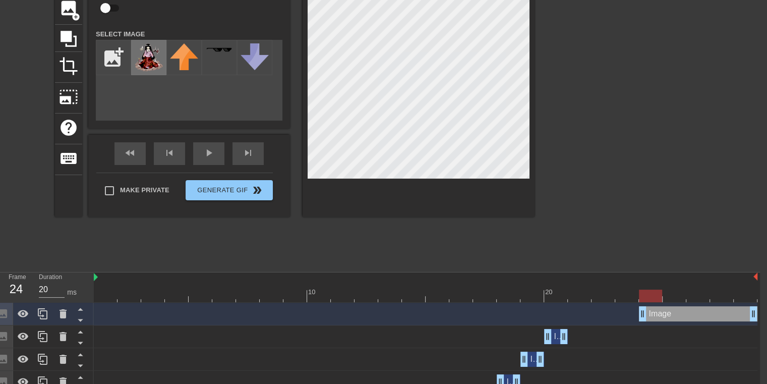
click at [151, 67] on img at bounding box center [149, 57] width 28 height 28
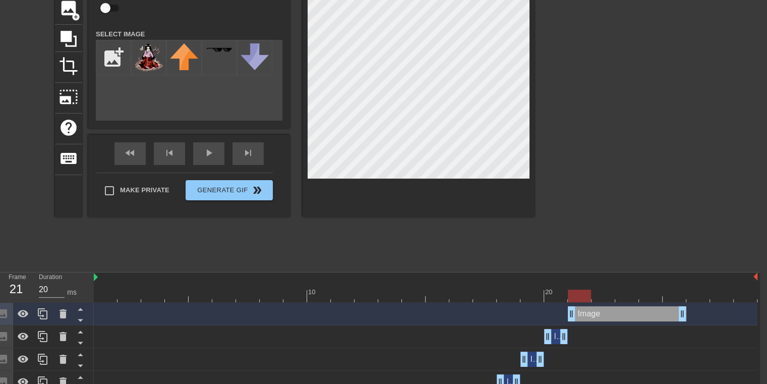
drag, startPoint x: 677, startPoint y: 315, endPoint x: 615, endPoint y: 315, distance: 62.0
click at [616, 315] on div "Image drag_handle drag_handle" at bounding box center [627, 313] width 119 height 15
drag, startPoint x: 684, startPoint y: 314, endPoint x: 597, endPoint y: 315, distance: 87.3
click at [597, 315] on div "Image drag_handle drag_handle" at bounding box center [426, 313] width 664 height 15
click at [573, 113] on div "title add_circle image add_circle crop photo_size_select_large help keyboard Im…" at bounding box center [376, 114] width 767 height 303
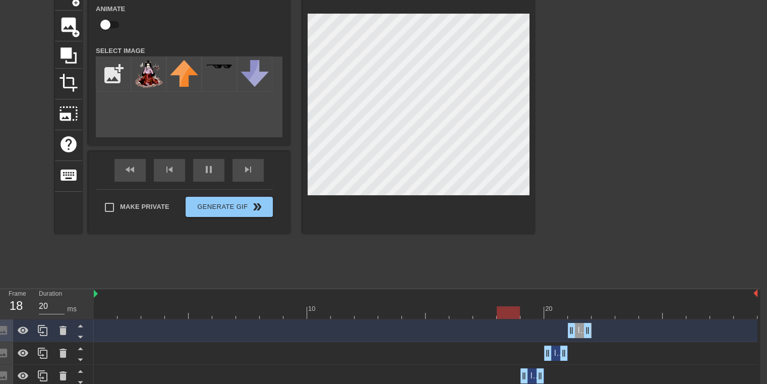
scroll to position [61, 7]
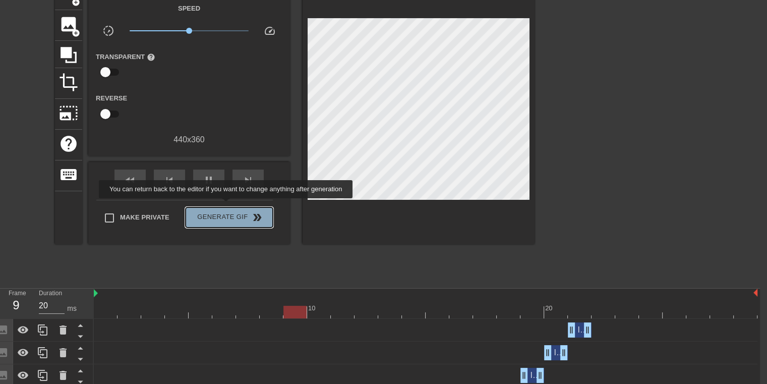
click at [227, 207] on button "Generate Gif double_arrow" at bounding box center [229, 217] width 87 height 20
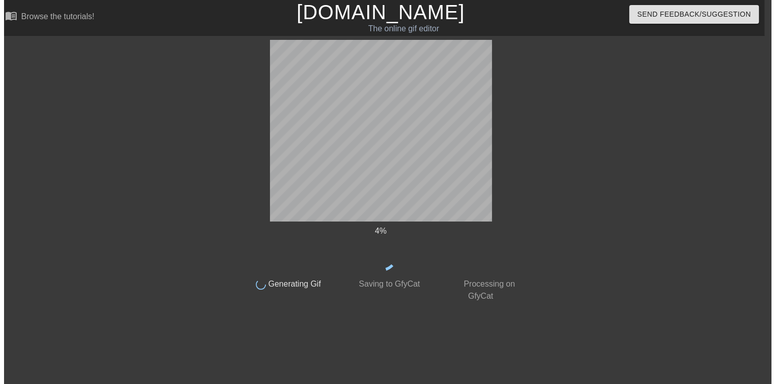
scroll to position [0, 7]
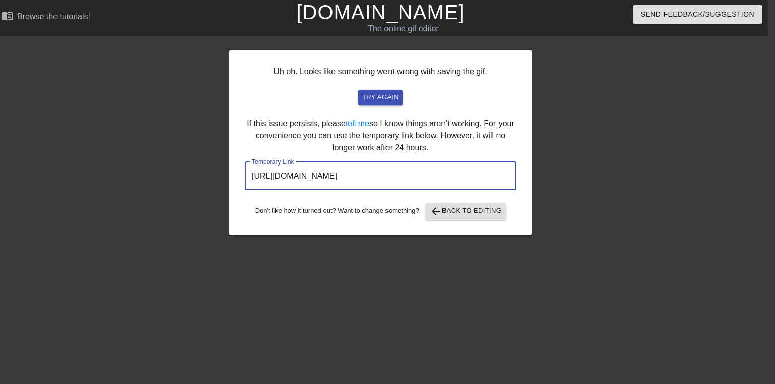
drag, startPoint x: 460, startPoint y: 177, endPoint x: 140, endPoint y: 163, distance: 320.6
click at [140, 163] on div "Uh oh. Looks like something went wrong with saving the gif. try again If this i…" at bounding box center [380, 191] width 775 height 303
